Goal: Check status: Check status

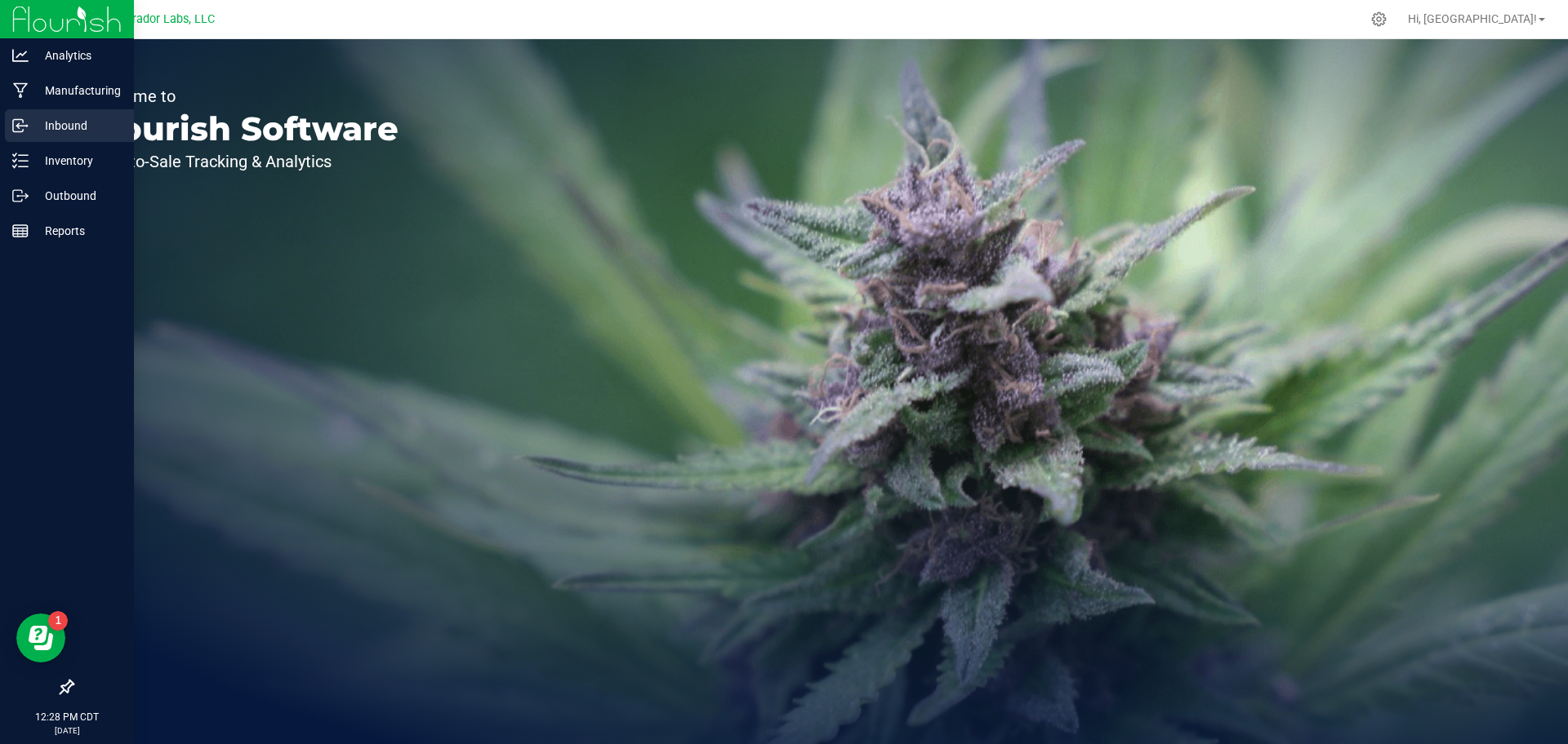
click at [88, 124] on p "Inbound" at bounding box center [78, 125] width 98 height 19
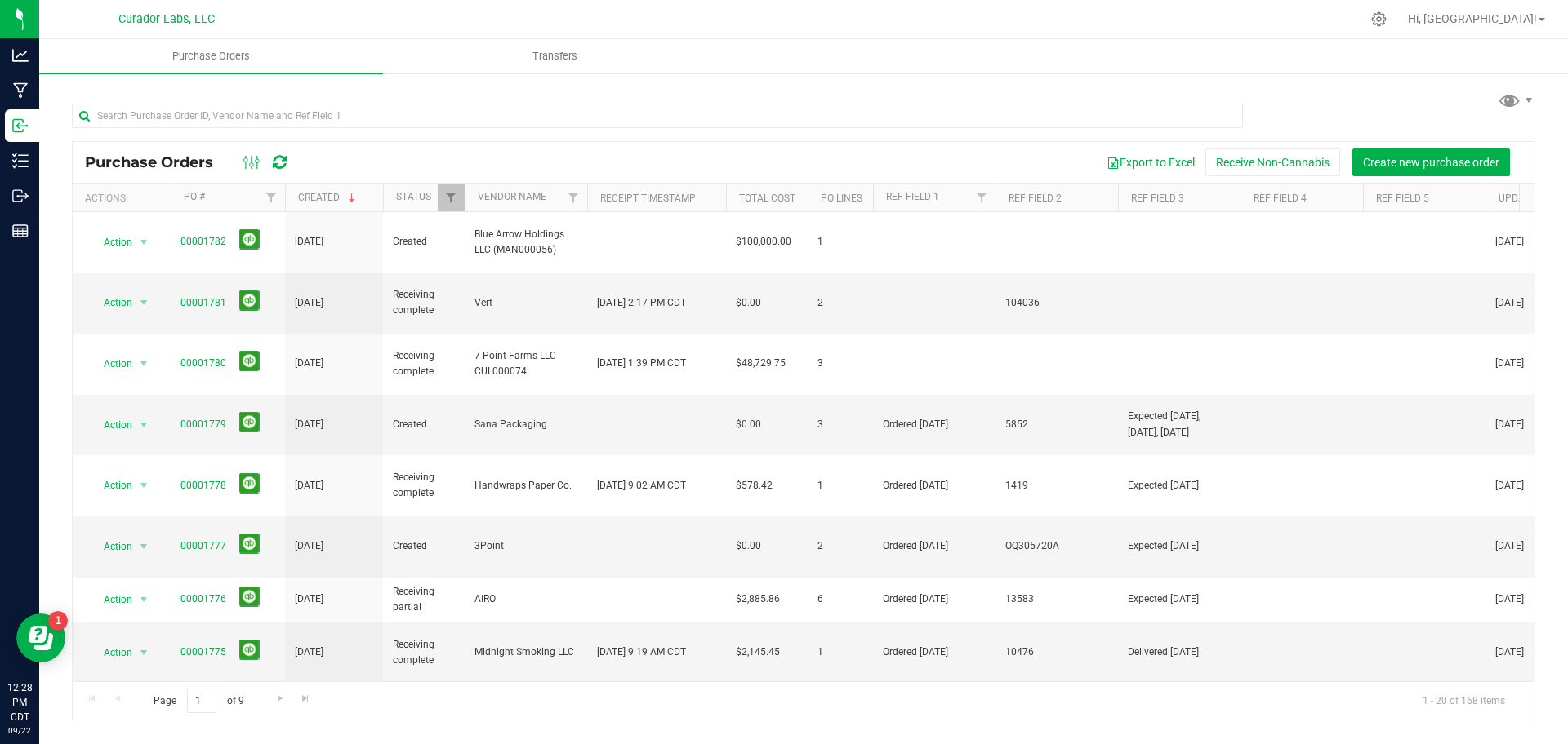
click at [464, 205] on div at bounding box center [465, 197] width 7 height 29
click at [451, 201] on span "Filter" at bounding box center [450, 197] width 13 height 13
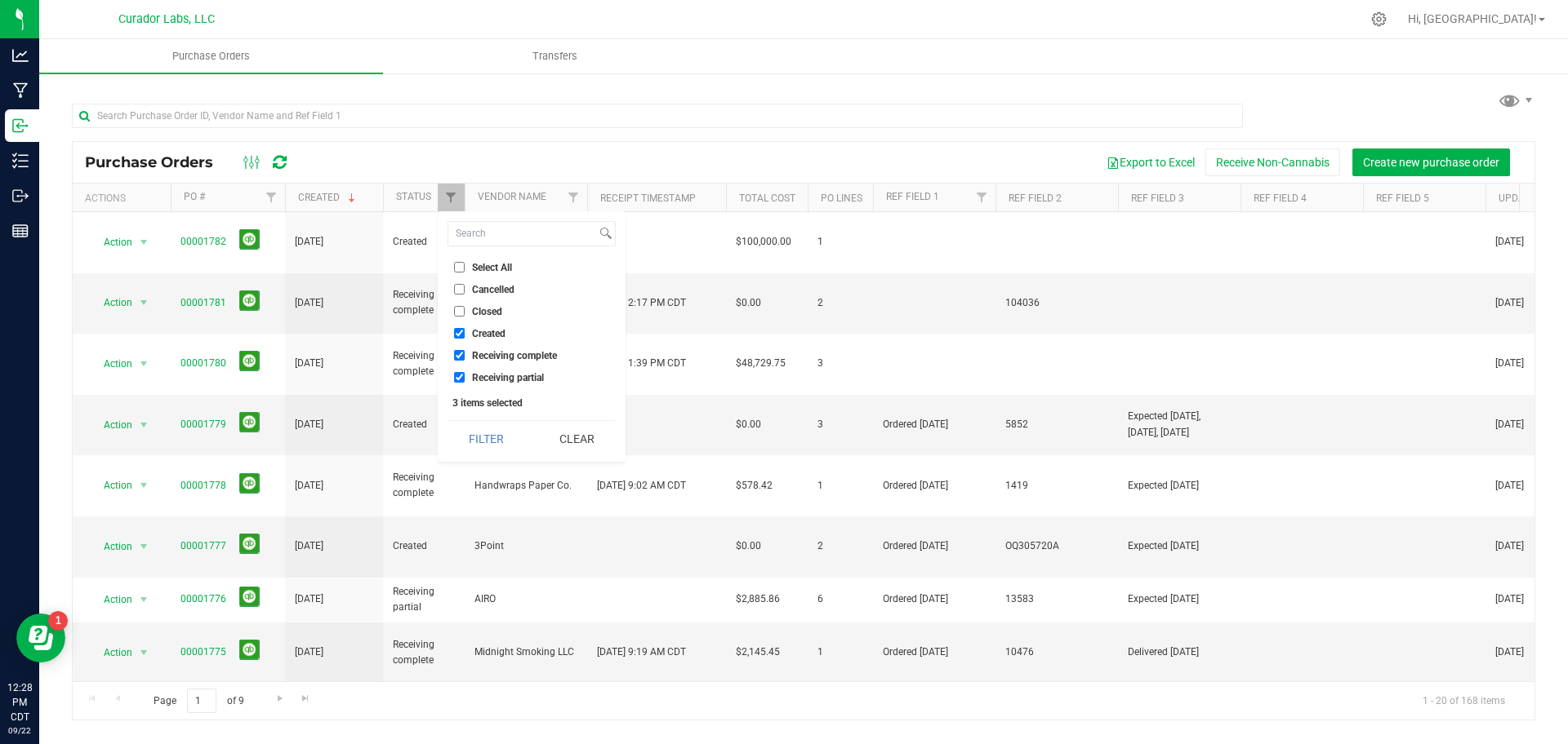
click at [480, 265] on span "Select All" at bounding box center [493, 268] width 40 height 10
click at [464, 265] on input "Select All" at bounding box center [459, 268] width 11 height 11
checkbox input "true"
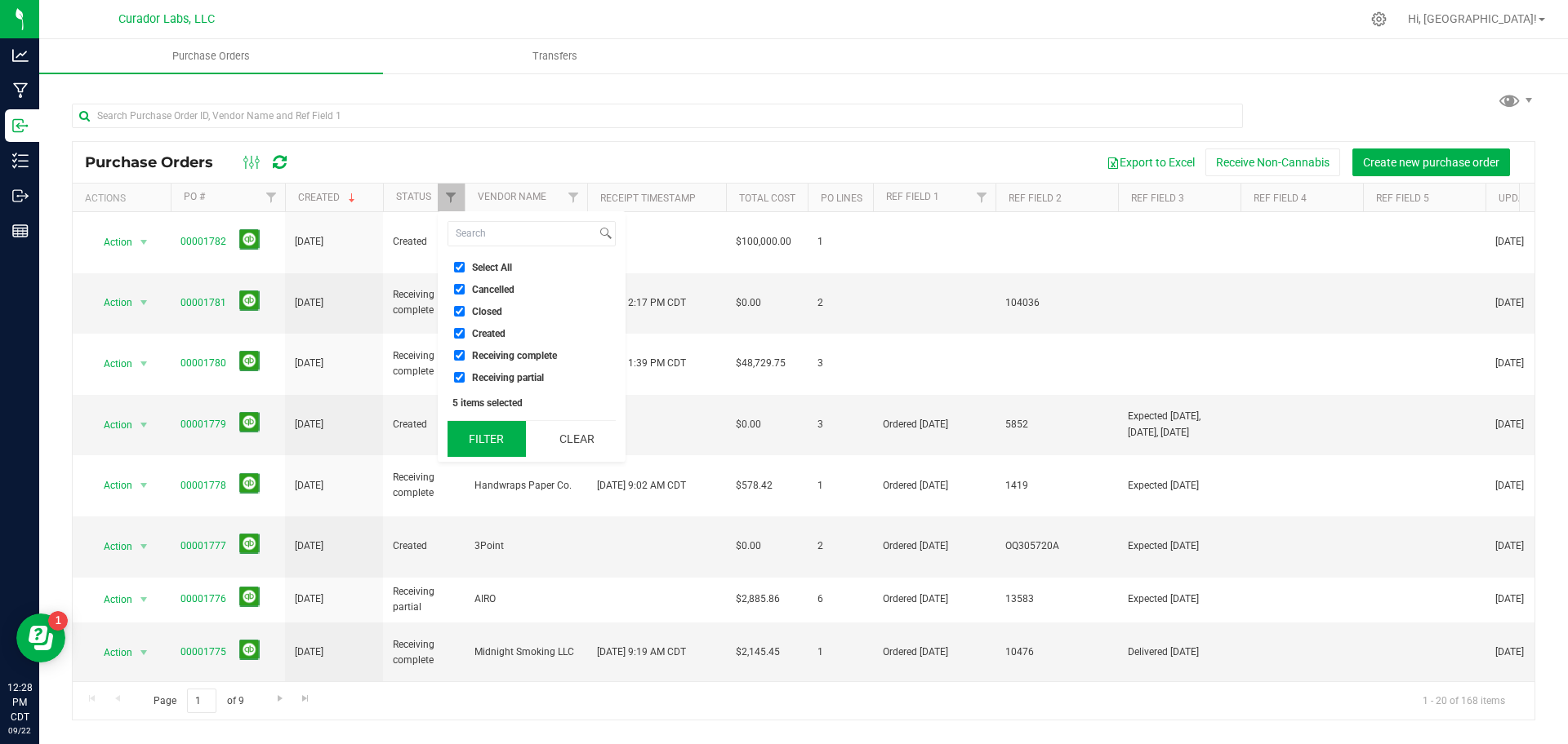
click at [498, 442] on button "Filter" at bounding box center [486, 439] width 78 height 36
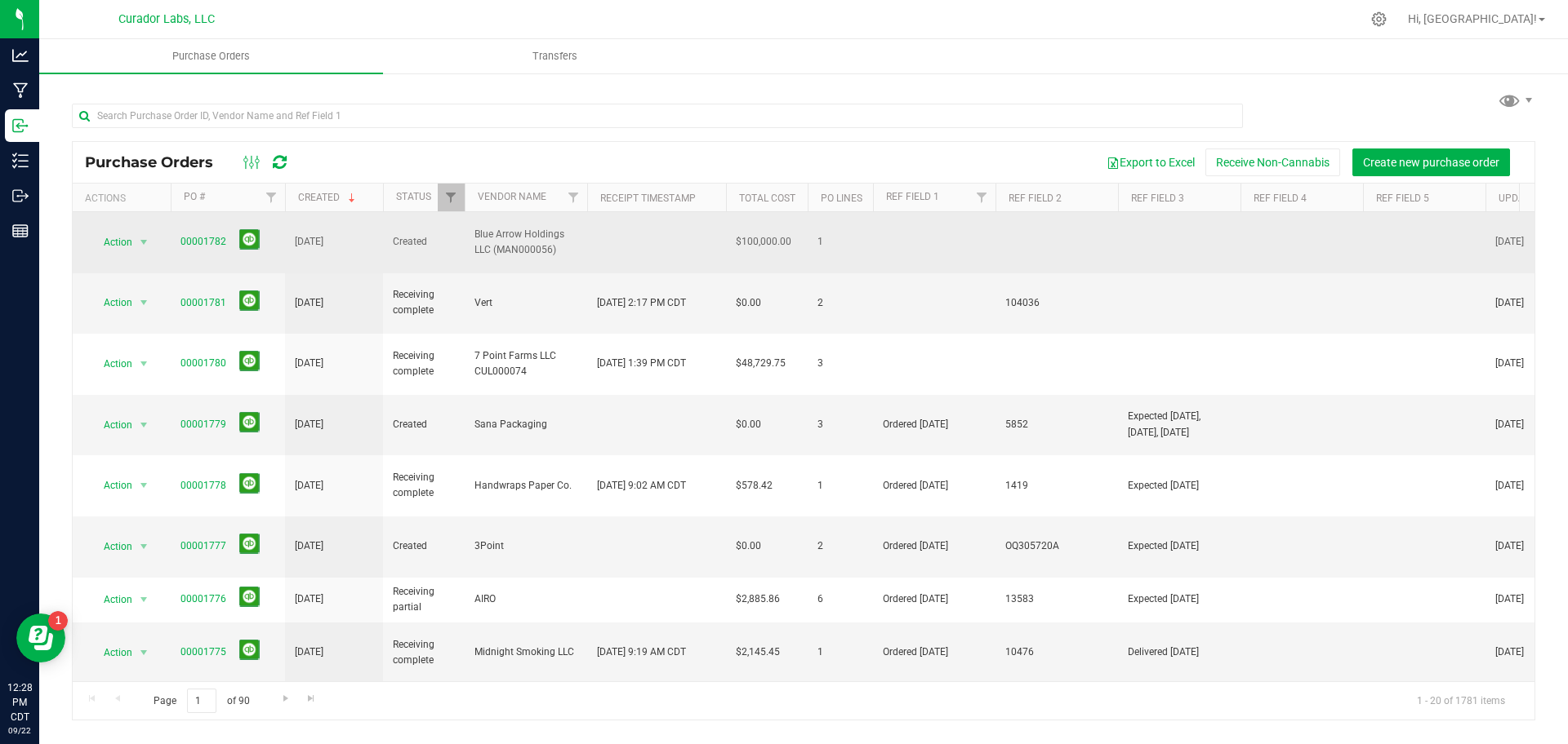
click at [210, 240] on span "00001782" at bounding box center [204, 242] width 46 height 16
click at [216, 236] on link "00001782" at bounding box center [204, 241] width 46 height 11
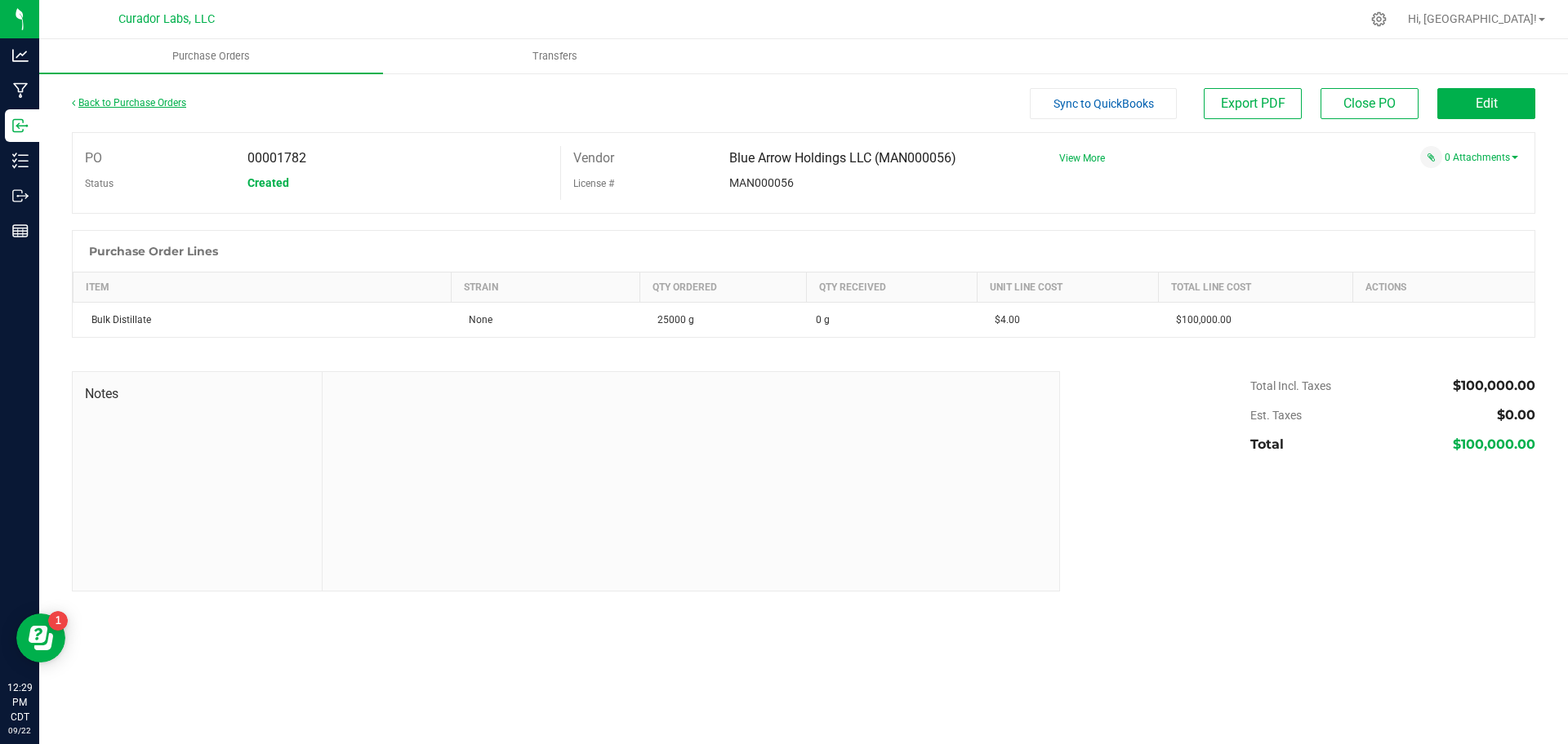
click at [165, 103] on link "Back to Purchase Orders" at bounding box center [129, 103] width 114 height 11
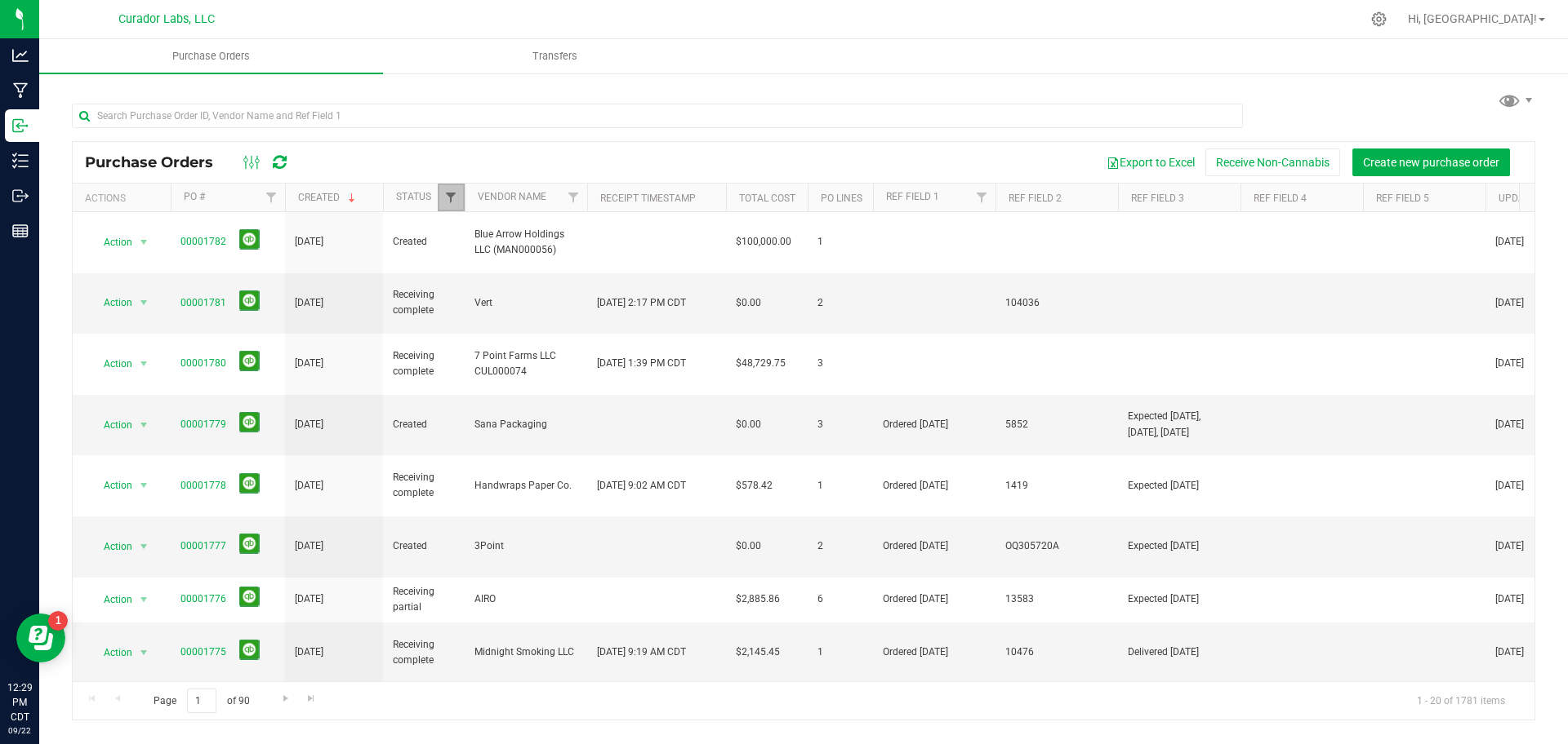
click at [453, 197] on span "Filter" at bounding box center [450, 197] width 13 height 13
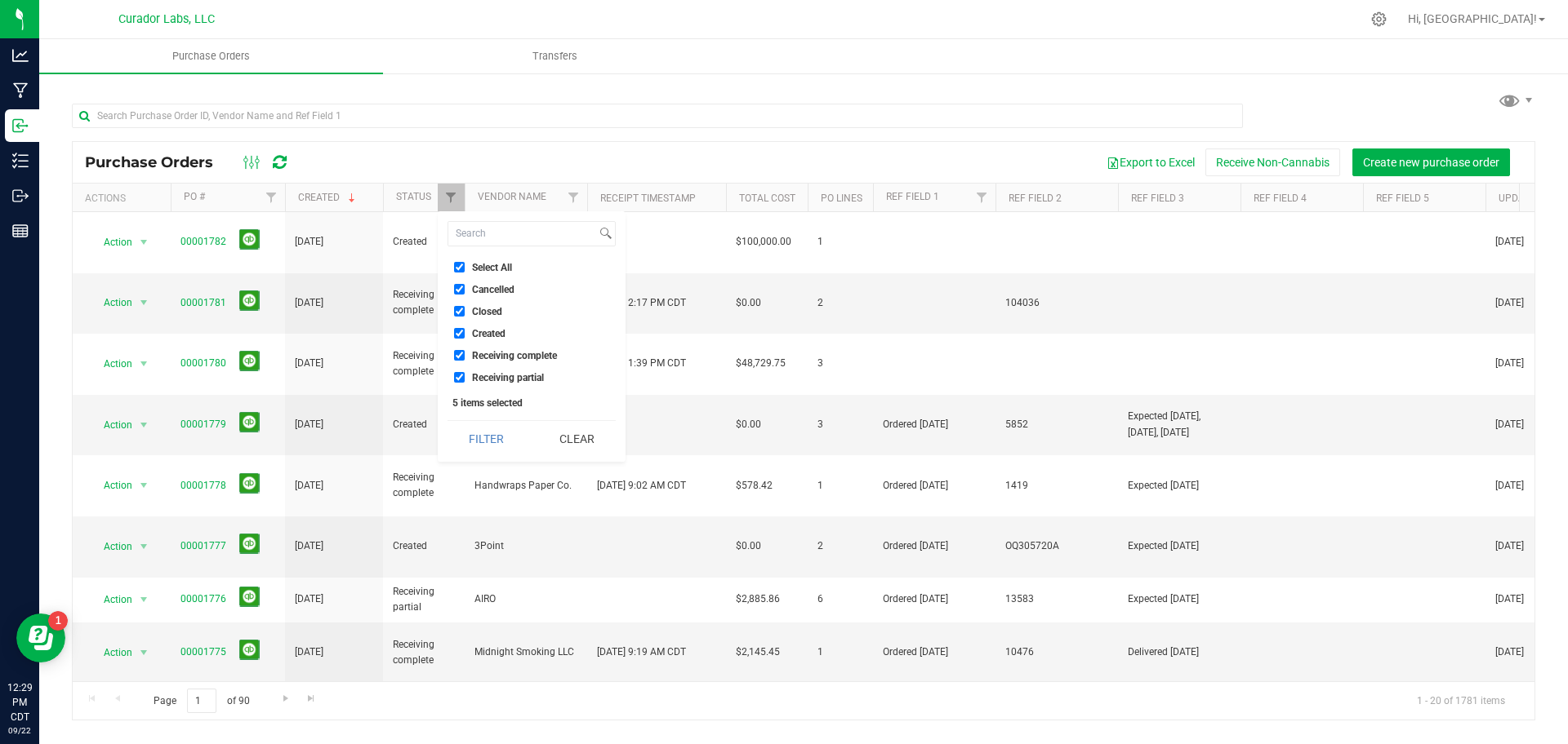
click at [603, 155] on div "Export to Excel Receive Non-Cannabis Create new purchase order" at bounding box center [913, 162] width 1218 height 28
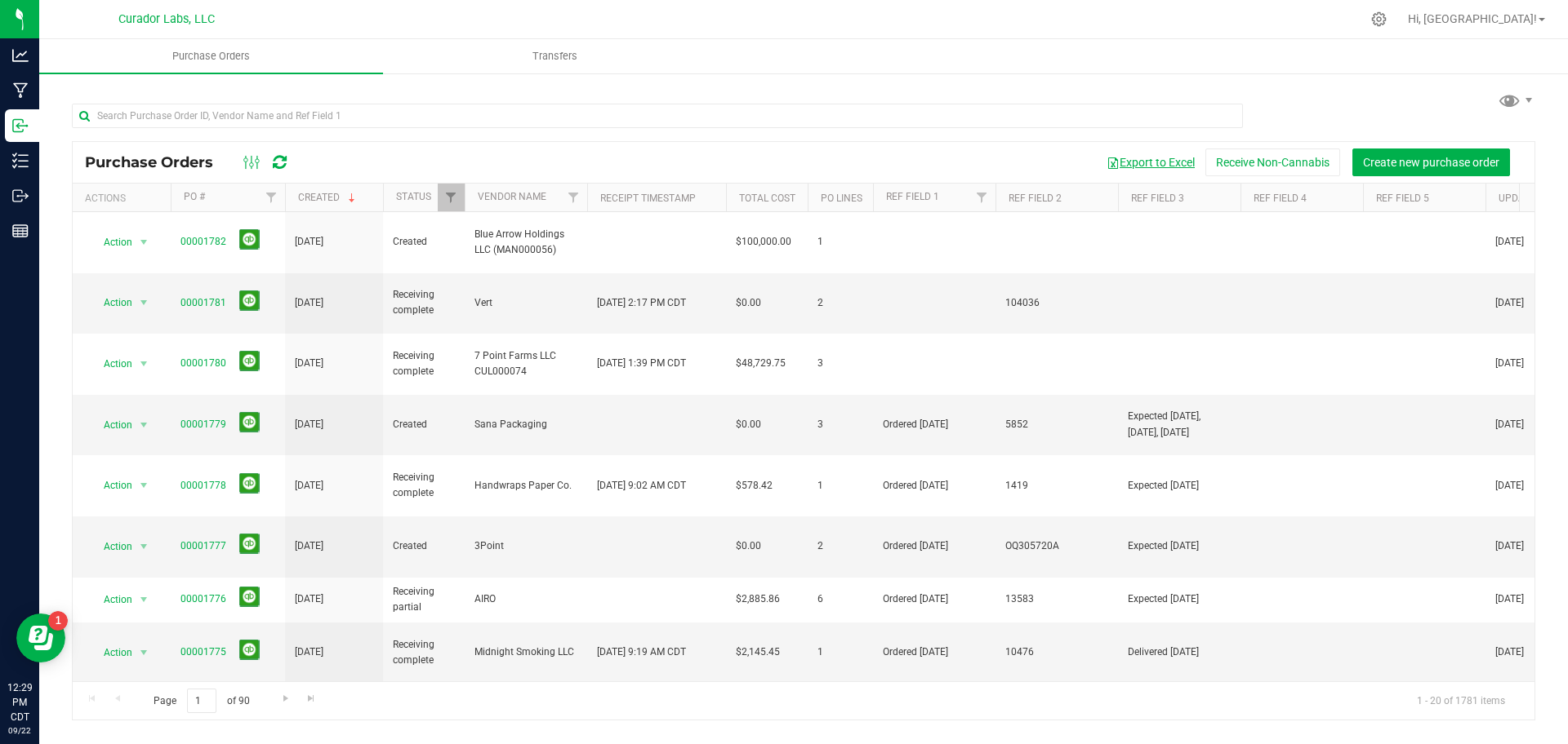
click at [1129, 161] on button "Export to Excel" at bounding box center [1150, 162] width 110 height 28
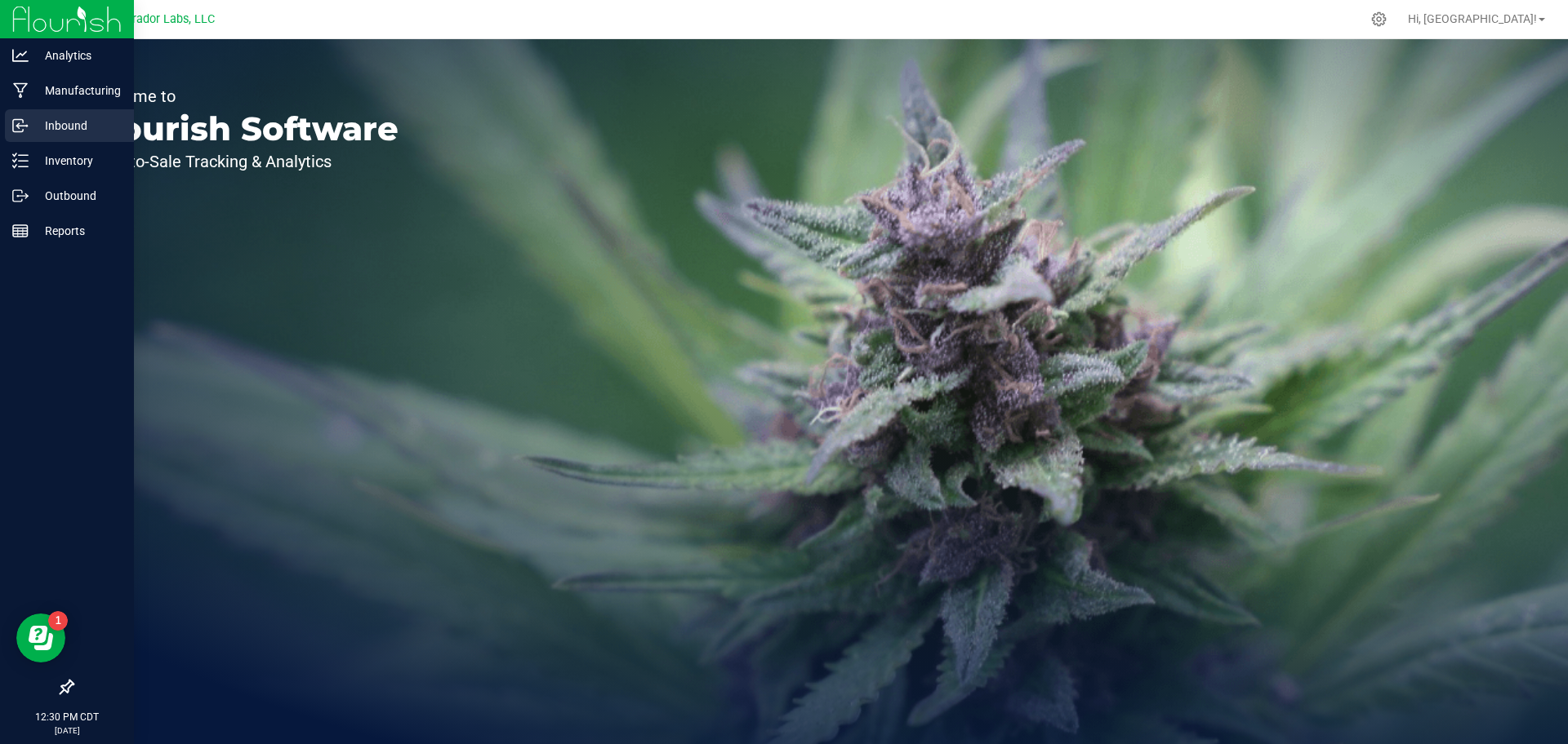
click at [99, 129] on p "Inbound" at bounding box center [78, 125] width 98 height 19
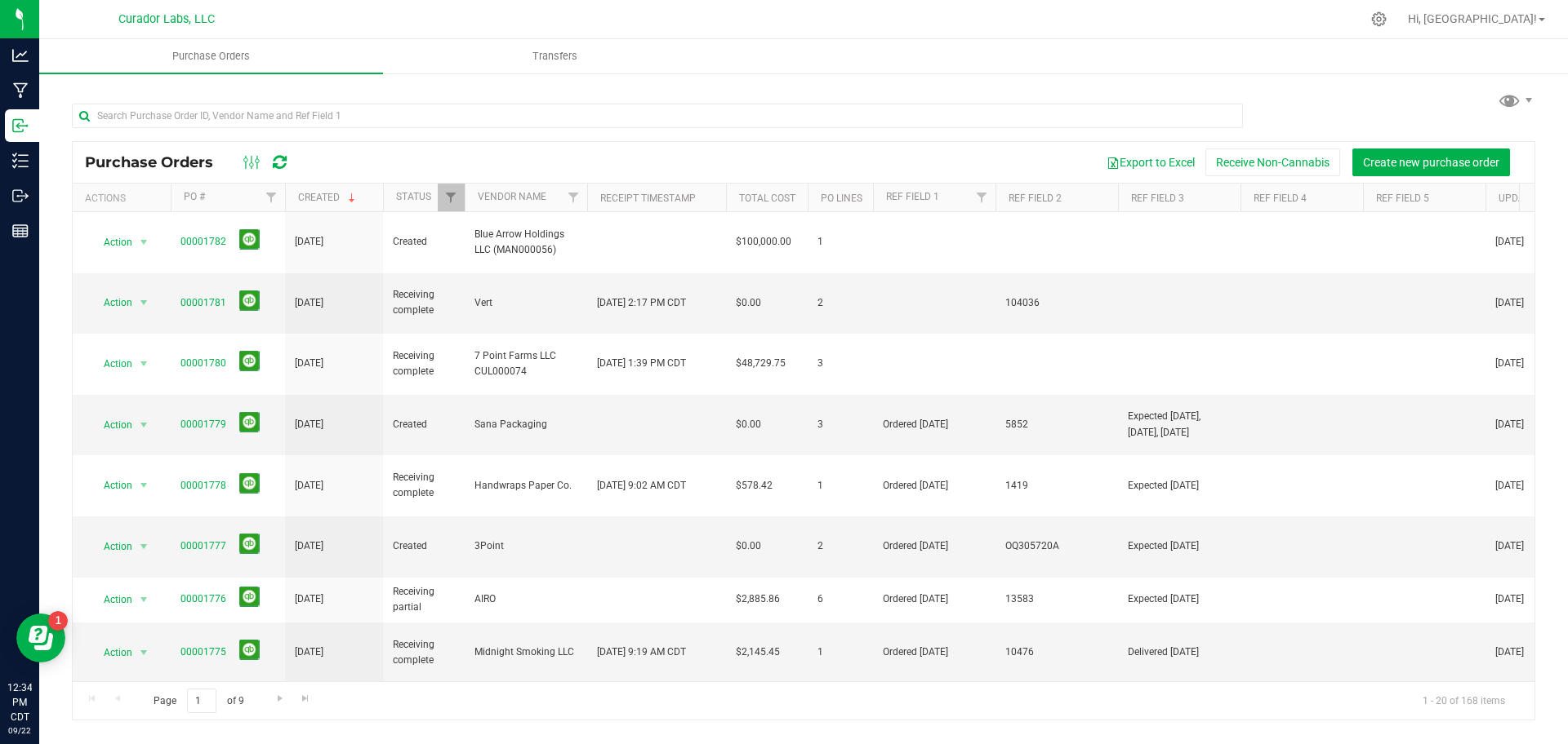
click at [192, 708] on link "00001774" at bounding box center [204, 713] width 46 height 11
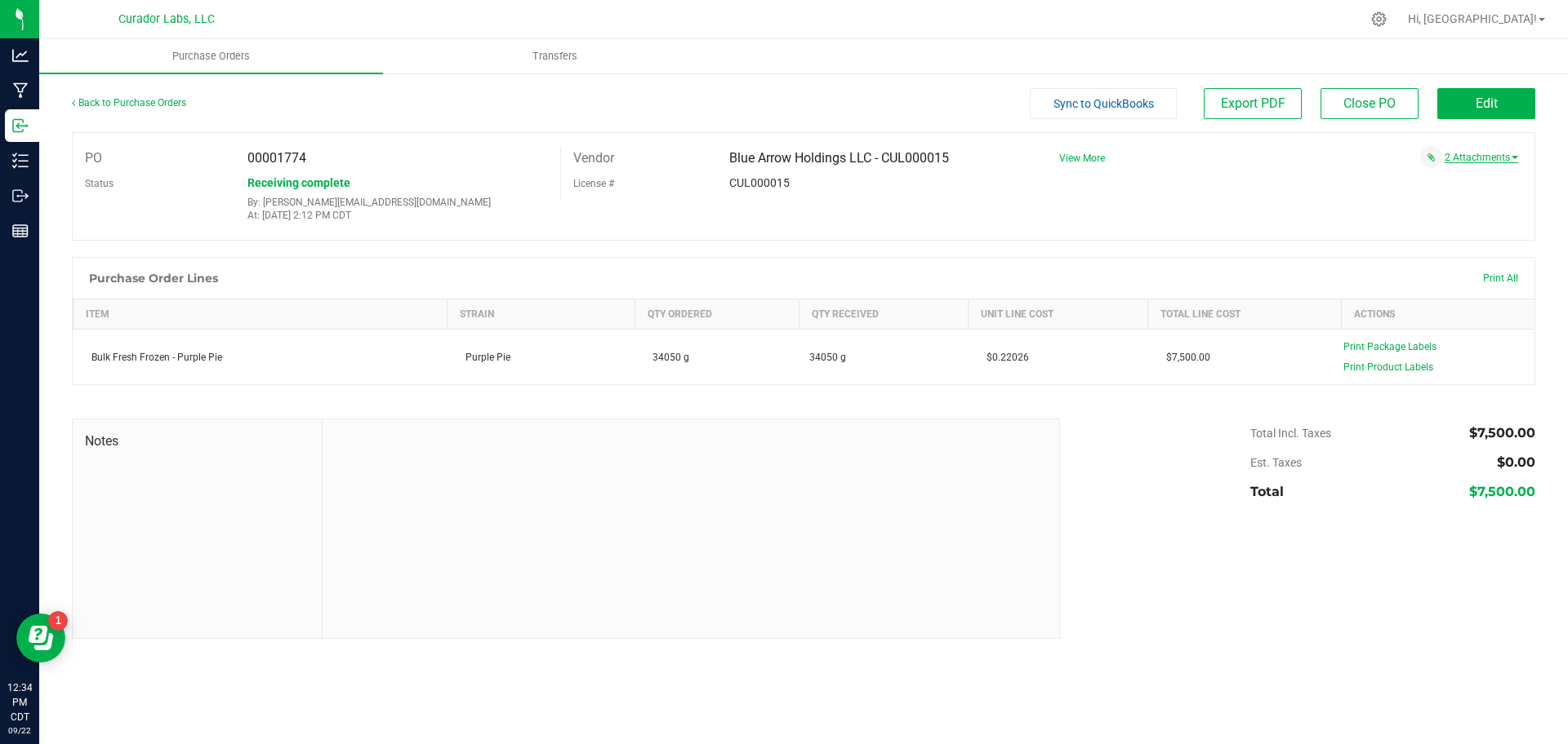
click at [1478, 158] on link "2 Attachments" at bounding box center [1482, 157] width 74 height 11
click at [1451, 190] on span "Invoice PO 1774.pdf" at bounding box center [1451, 193] width 80 height 11
click at [1050, 265] on div "Purchase Order Lines Print All" at bounding box center [803, 278] width 1462 height 41
click at [1419, 179] on span "Manifest PO 1774.pdf" at bounding box center [1449, 178] width 88 height 11
click at [132, 106] on link "Back to Purchase Orders" at bounding box center [129, 103] width 114 height 11
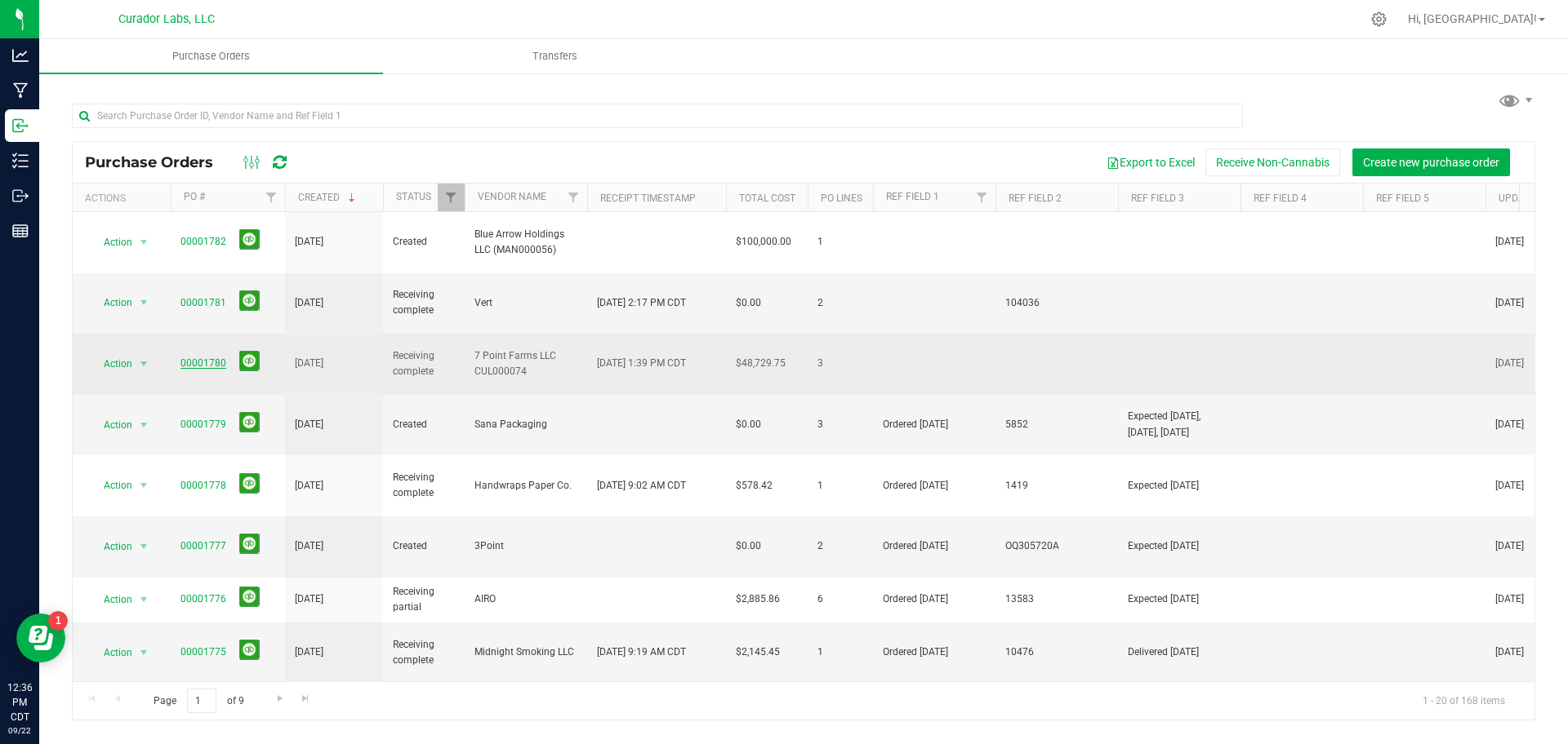
click at [194, 357] on link "00001780" at bounding box center [204, 362] width 46 height 11
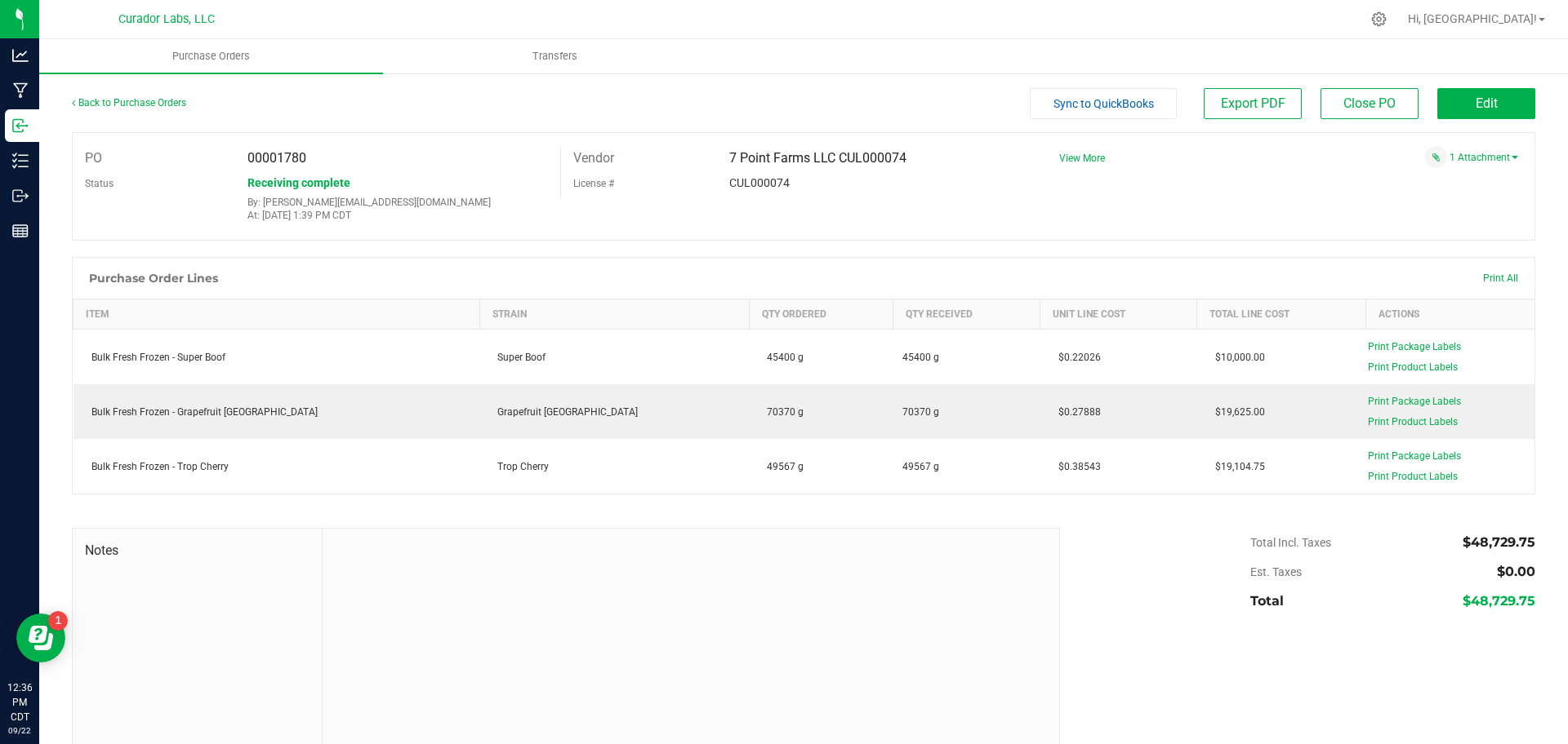
click at [1465, 165] on div "1 Attachment" at bounding box center [1283, 157] width 471 height 22
click at [1469, 156] on link "1 Attachment" at bounding box center [1484, 157] width 68 height 11
click at [1449, 173] on span "Manifest PO 1780.pdf" at bounding box center [1449, 178] width 88 height 11
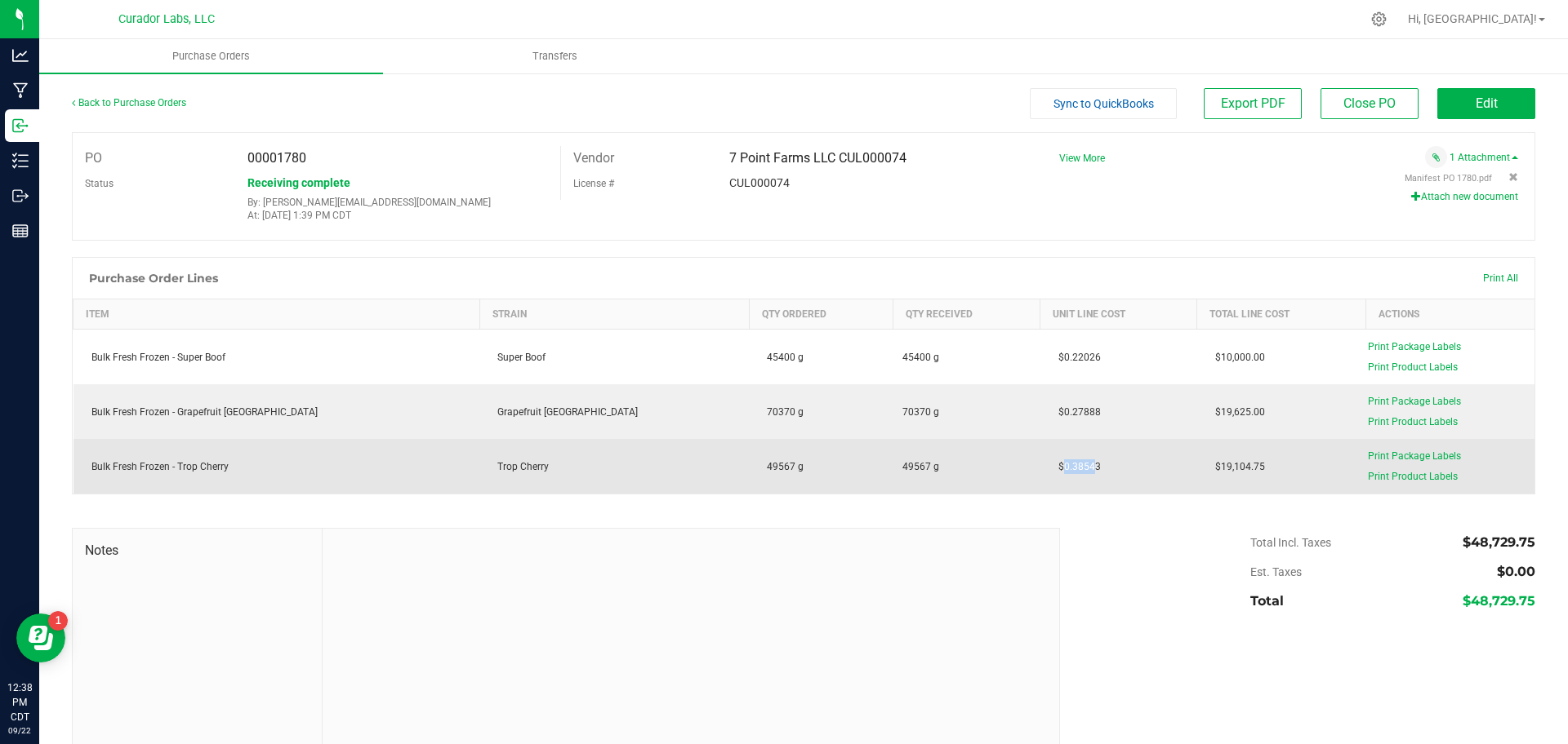
drag, startPoint x: 1007, startPoint y: 470, endPoint x: 923, endPoint y: 482, distance: 84.9
click at [923, 482] on purchase-order-line-row "Bulk Fresh Frozen - Trop Cherry Trop Cherry 49567 g 49567 g $0.38543 $19,104.75…" at bounding box center [804, 466] width 1462 height 54
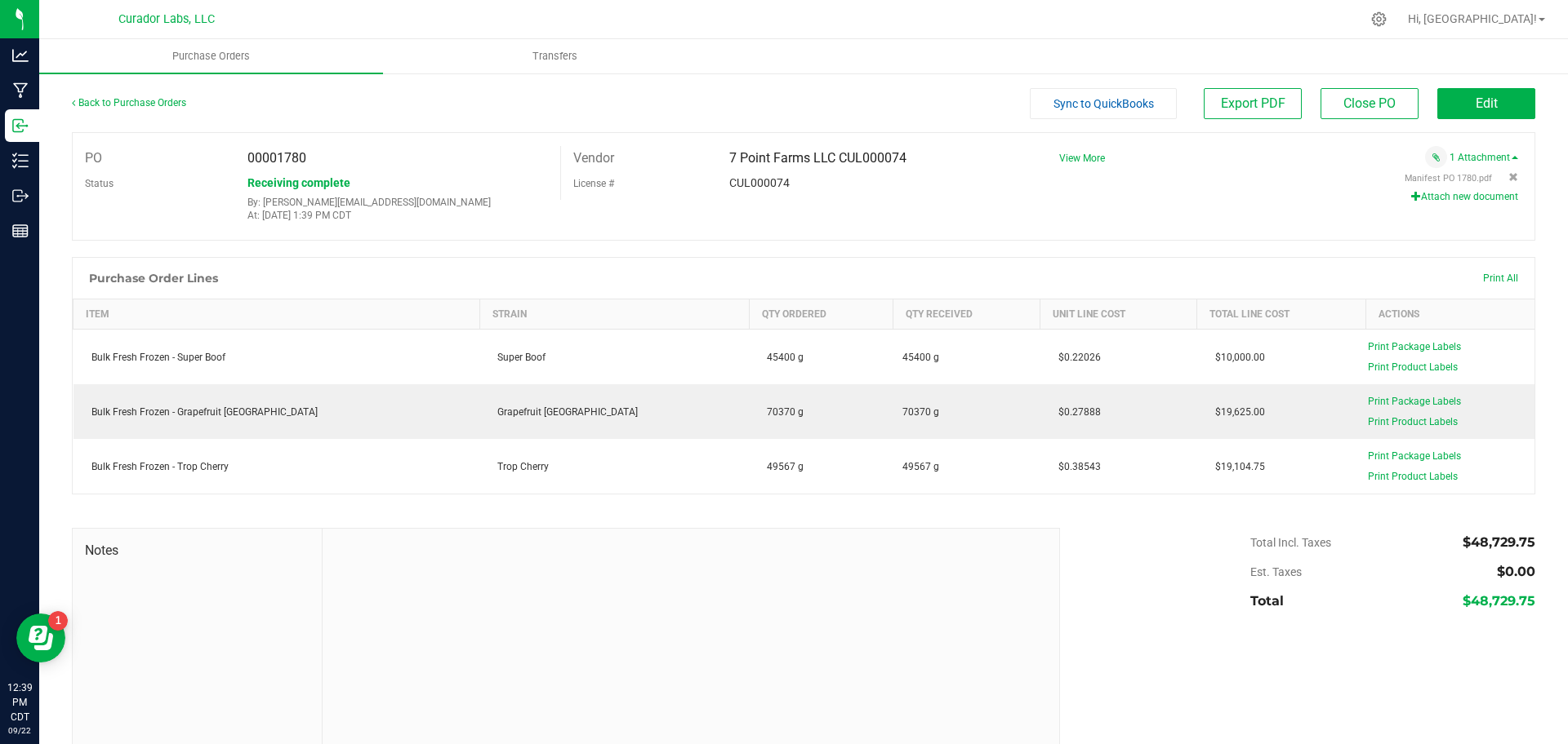
click at [860, 233] on div "PO 00001780 Status Receiving complete By: [PERSON_NAME][EMAIL_ADDRESS][DOMAIN_N…" at bounding box center [803, 187] width 1464 height 109
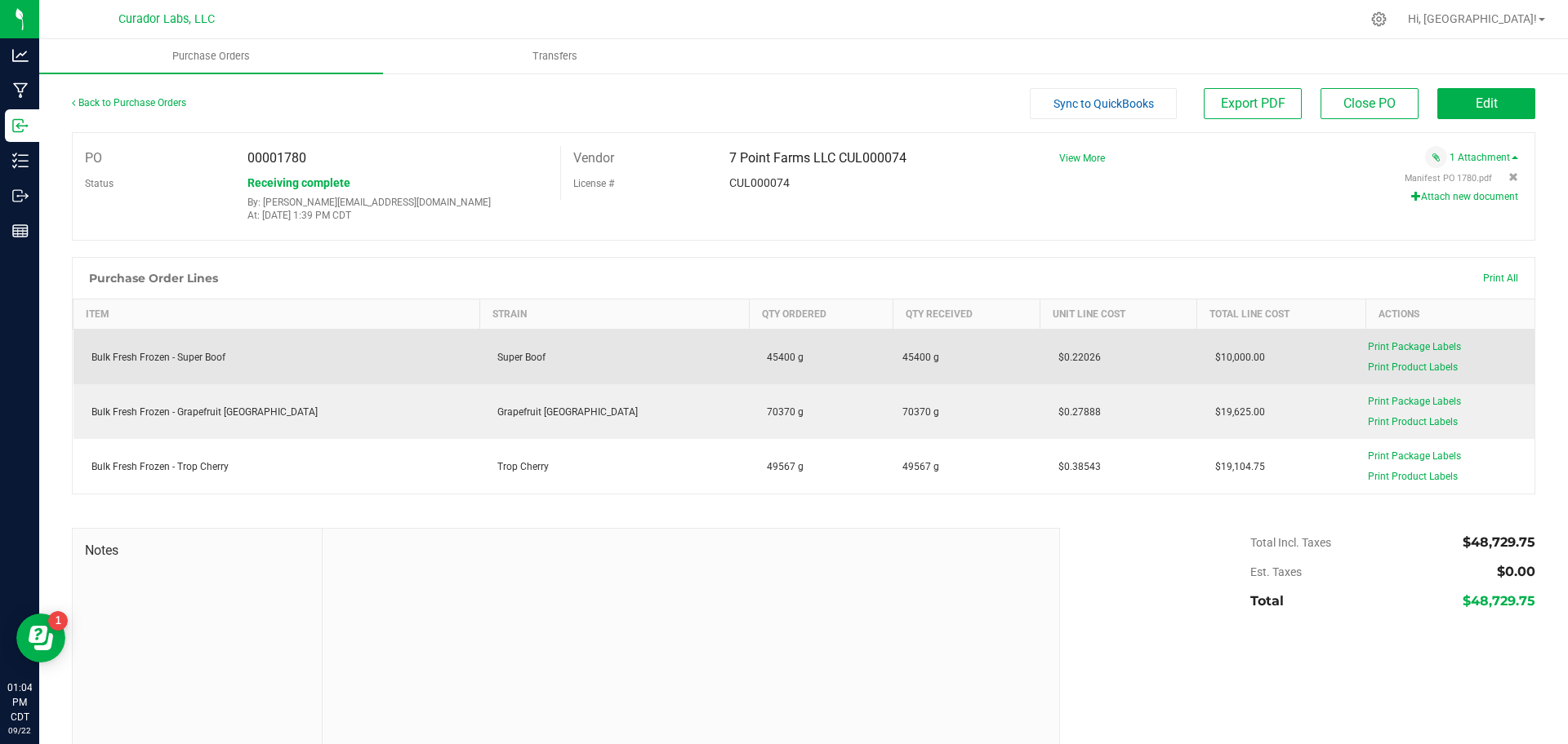
drag, startPoint x: 1032, startPoint y: 363, endPoint x: 977, endPoint y: 367, distance: 55.1
click at [1040, 367] on td "$0.22026" at bounding box center [1118, 357] width 157 height 55
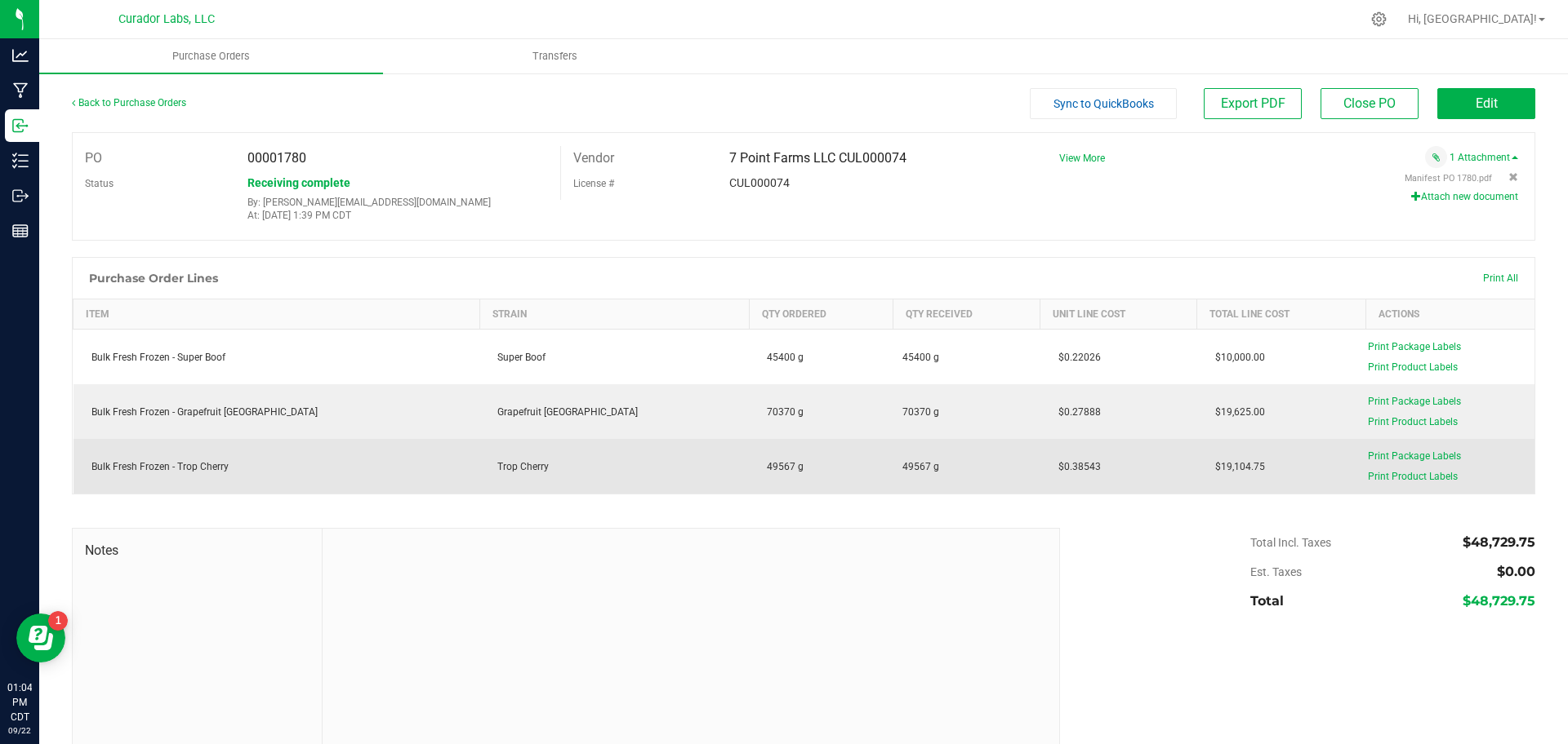
click at [1047, 476] on td "$0.38543" at bounding box center [1118, 466] width 157 height 54
drag, startPoint x: 1005, startPoint y: 466, endPoint x: 989, endPoint y: 464, distance: 16.1
click at [1050, 464] on span "$0.38543" at bounding box center [1075, 467] width 51 height 11
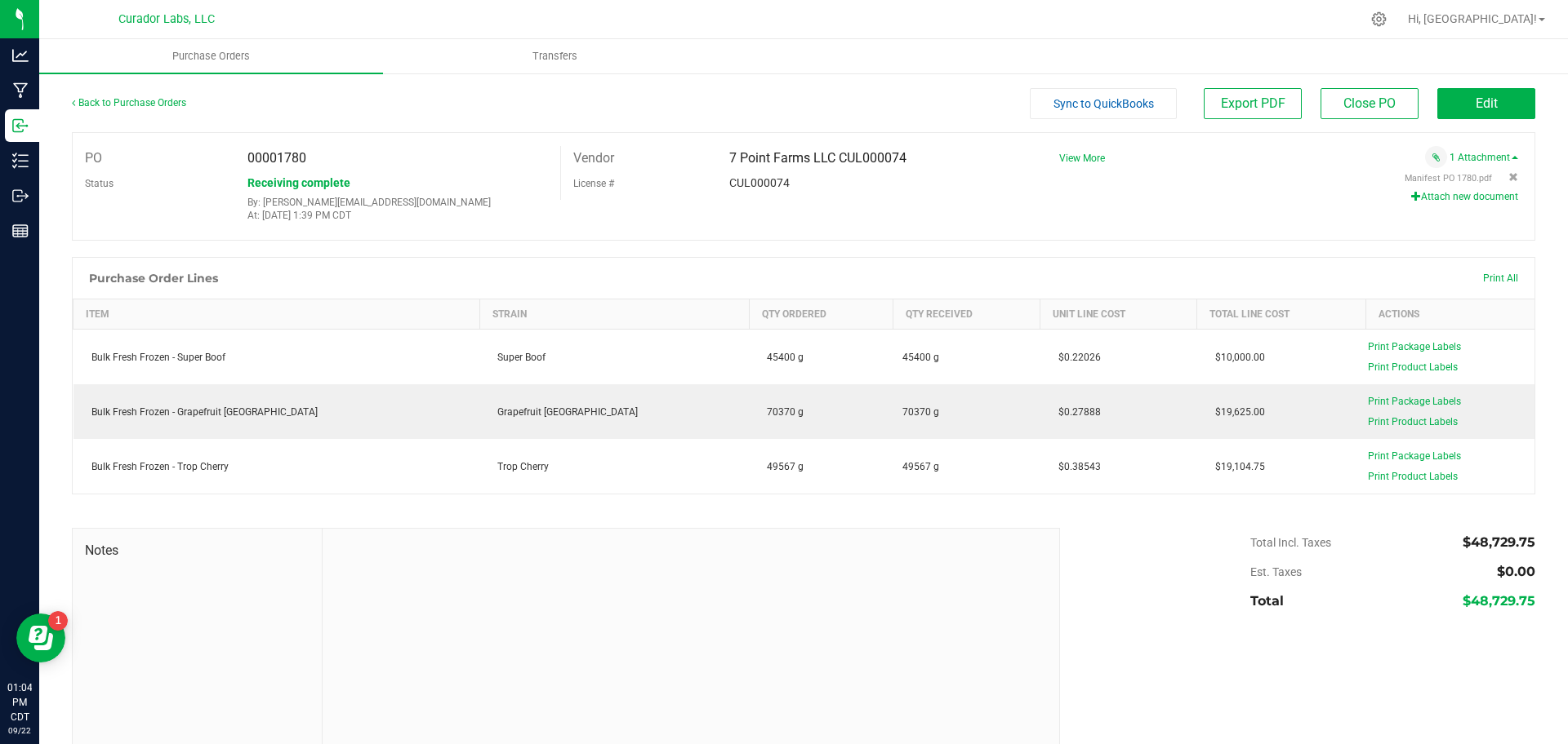
click at [1097, 524] on div at bounding box center [803, 519] width 1464 height 17
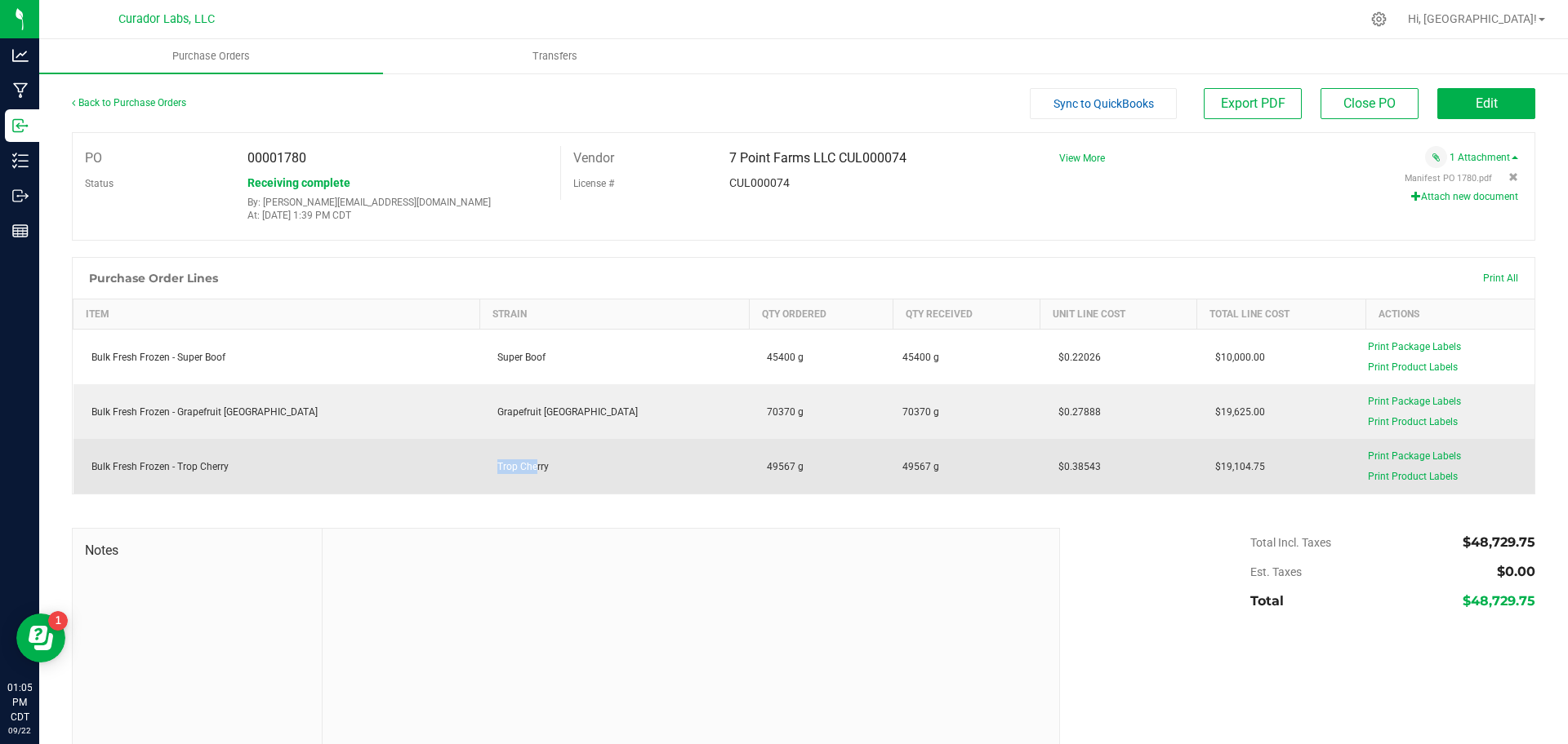
drag, startPoint x: 494, startPoint y: 474, endPoint x: 368, endPoint y: 474, distance: 126.0
click at [368, 474] on purchase-order-line-row "Bulk Fresh Frozen - Trop Cherry Trop Cherry 49567 g 49567 g $0.38543 $19,104.75…" at bounding box center [804, 466] width 1462 height 54
drag, startPoint x: 1033, startPoint y: 469, endPoint x: 938, endPoint y: 476, distance: 95.3
click at [938, 476] on purchase-order-line-row "Bulk Fresh Frozen - Trop Cherry Trop Cherry 49567 g 49567 g $0.38543 $19,104.75…" at bounding box center [804, 466] width 1462 height 54
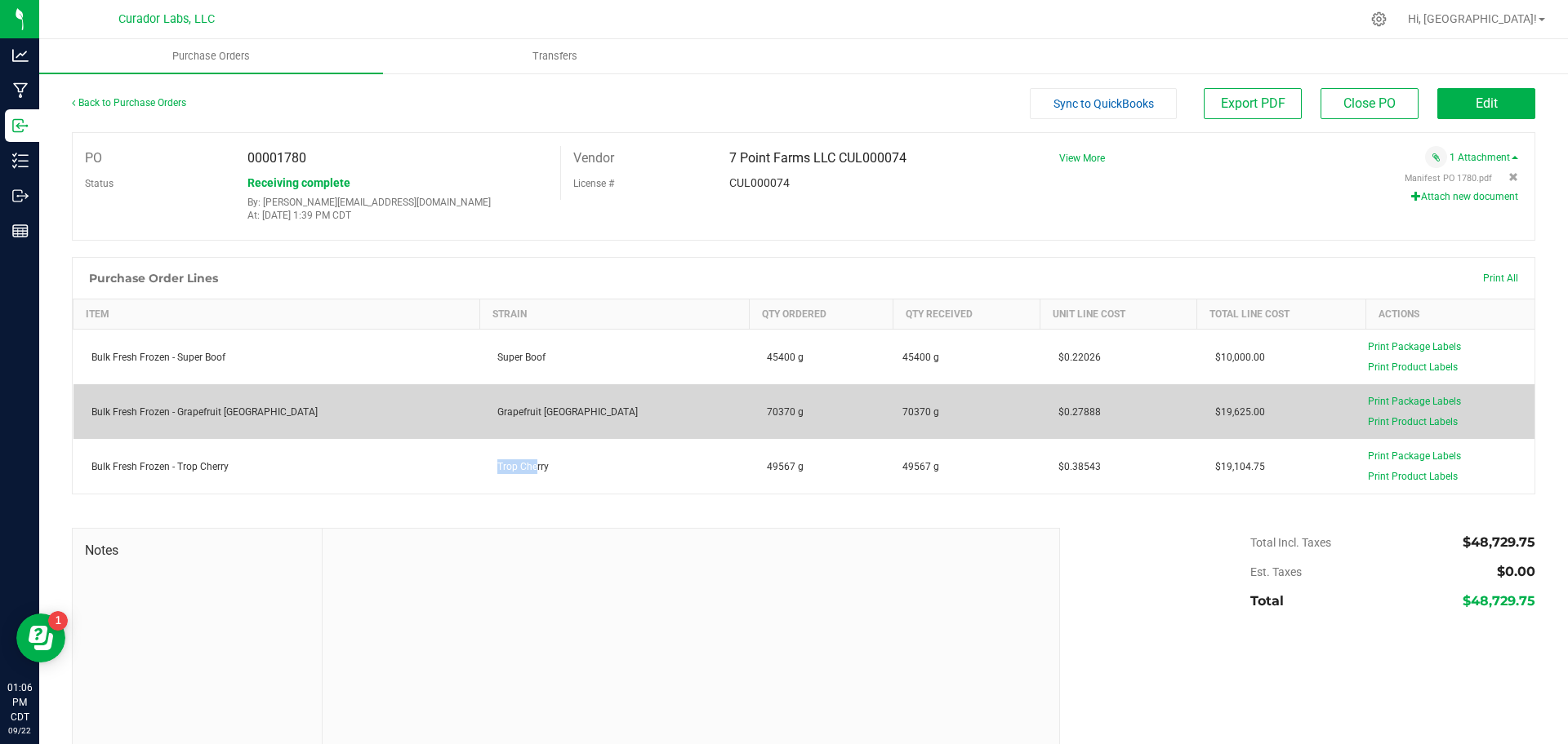
drag, startPoint x: 1018, startPoint y: 410, endPoint x: 966, endPoint y: 411, distance: 52.0
click at [1040, 411] on td "$0.27888" at bounding box center [1118, 411] width 157 height 54
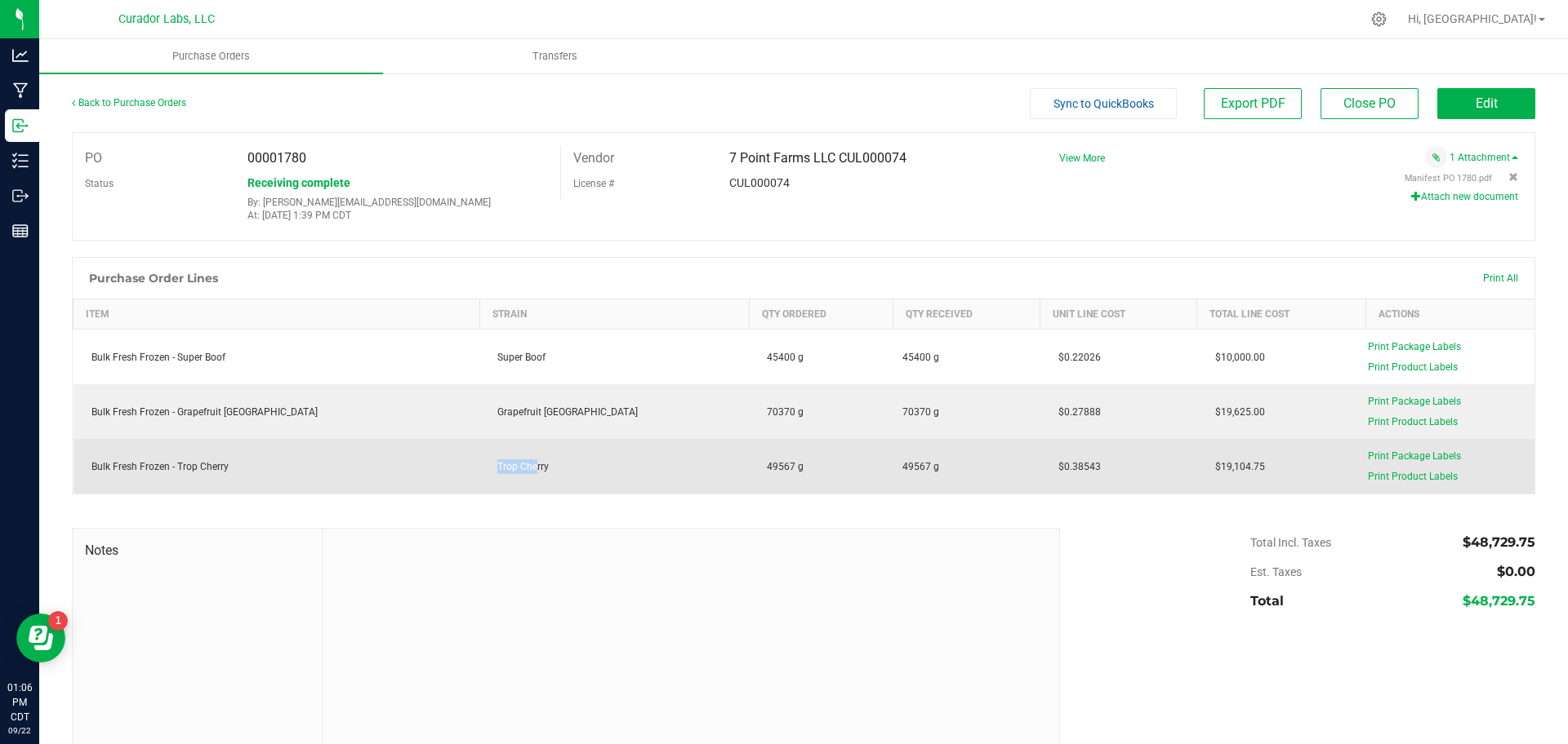
drag, startPoint x: 1019, startPoint y: 462, endPoint x: 969, endPoint y: 464, distance: 50.0
click at [1040, 464] on td "$0.38543" at bounding box center [1118, 466] width 157 height 54
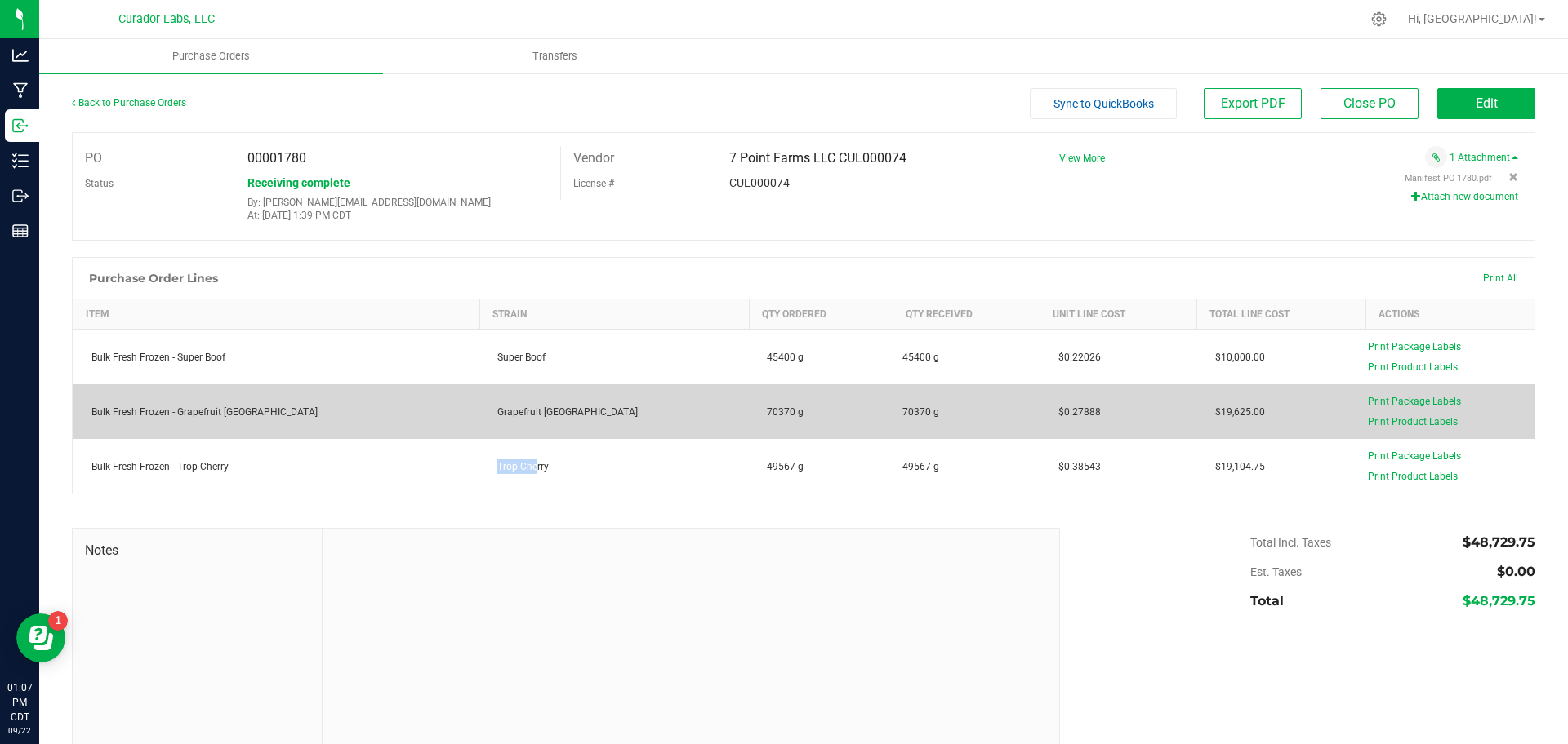
drag, startPoint x: 1026, startPoint y: 426, endPoint x: 987, endPoint y: 404, distance: 44.8
click at [1040, 404] on td "$0.27888" at bounding box center [1118, 411] width 157 height 54
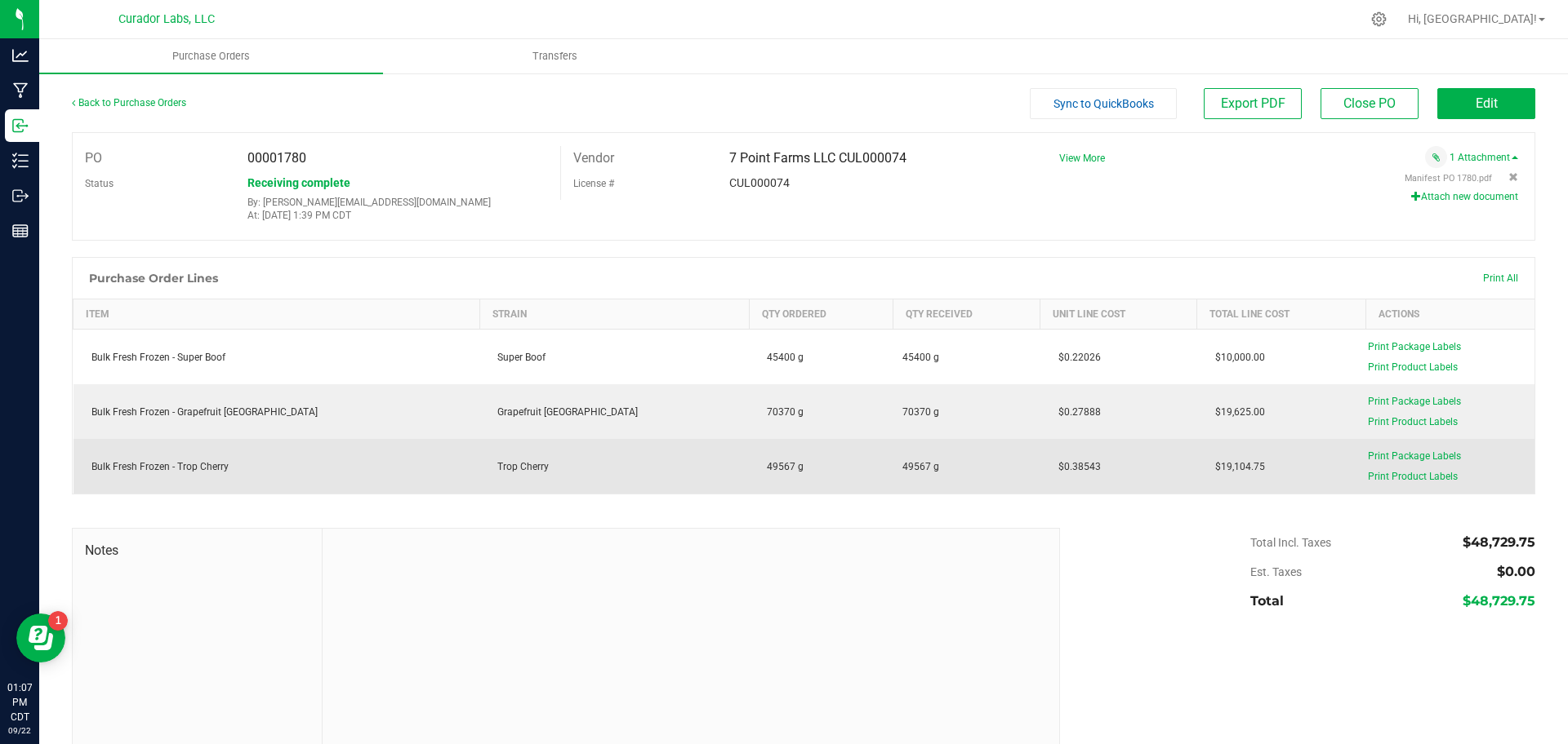
click at [943, 462] on span "49567 g" at bounding box center [967, 467] width 128 height 15
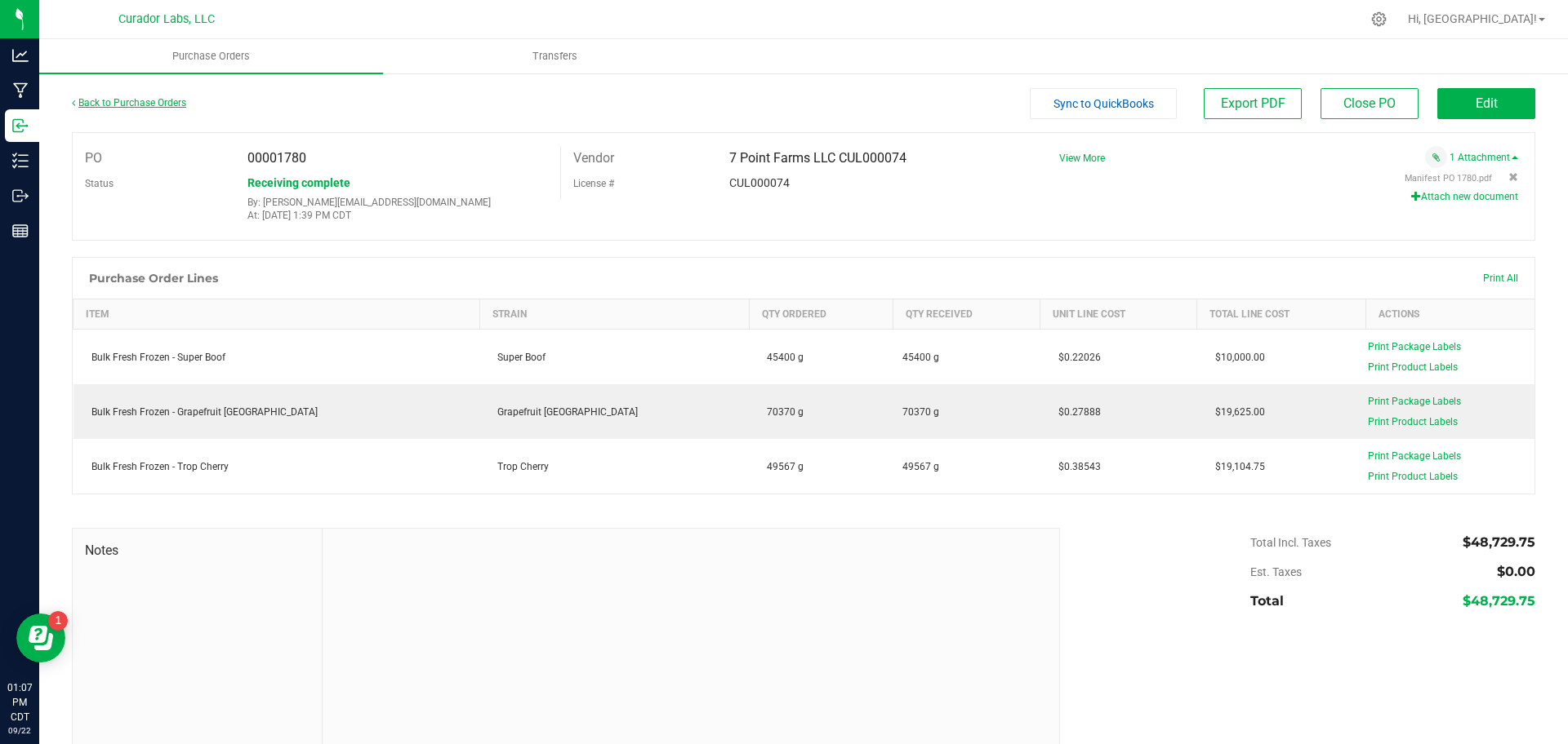
click at [132, 100] on link "Back to Purchase Orders" at bounding box center [129, 103] width 114 height 11
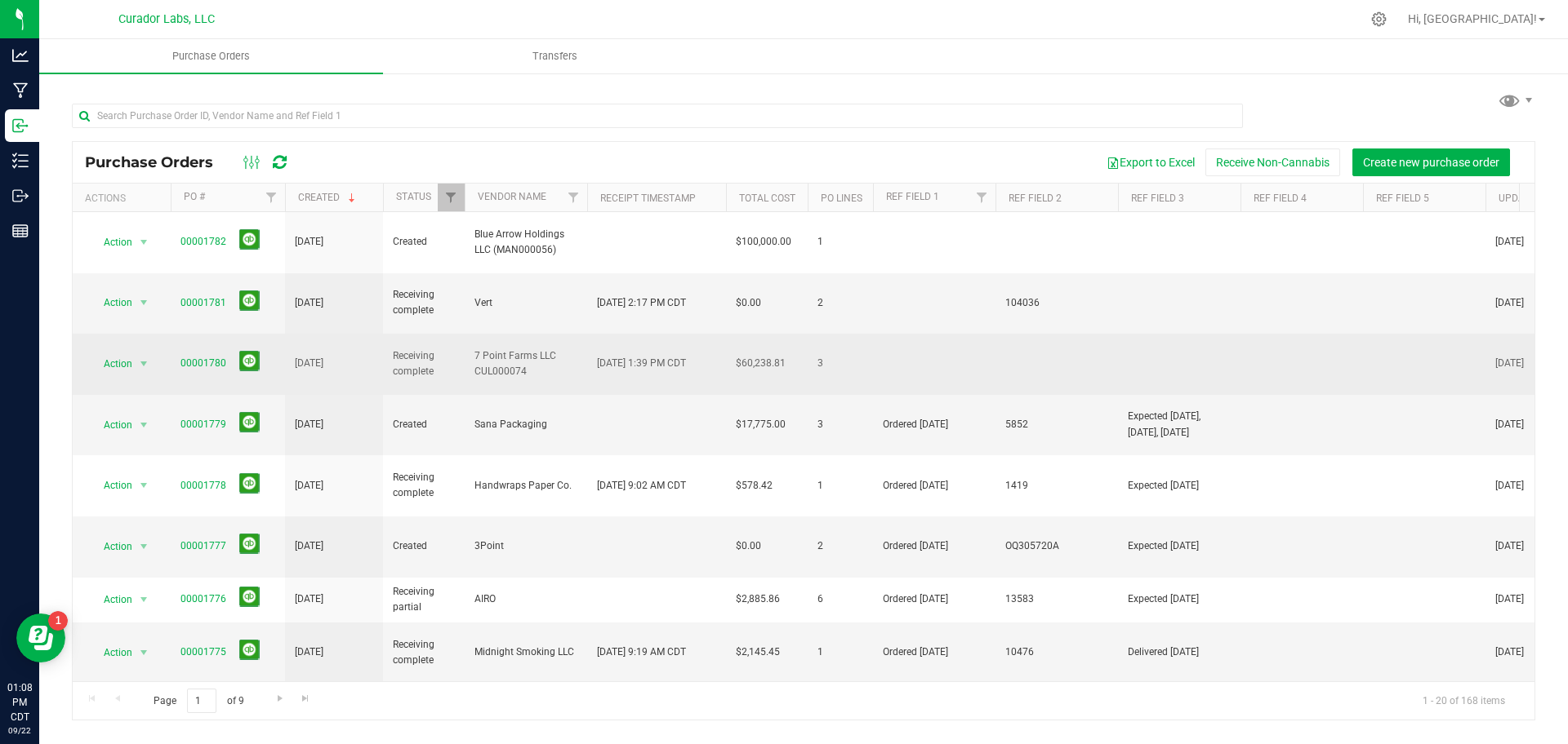
click at [208, 351] on span "00001780" at bounding box center [228, 363] width 95 height 25
click at [213, 357] on link "00001780" at bounding box center [204, 362] width 46 height 11
